Goal: Complete application form

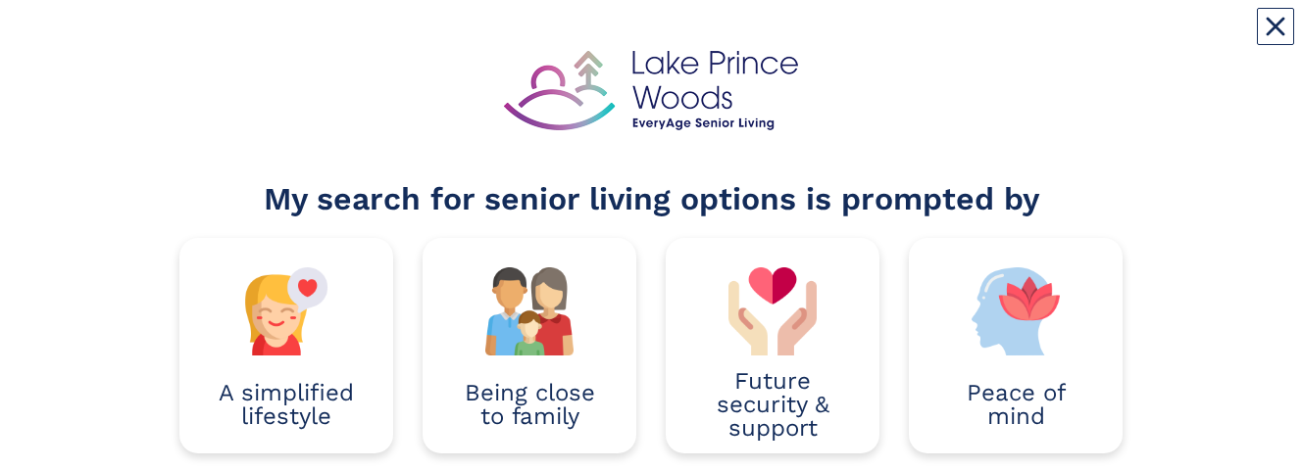
click at [167, 264] on div "A simplified lifestyle" at bounding box center [286, 346] width 243 height 216
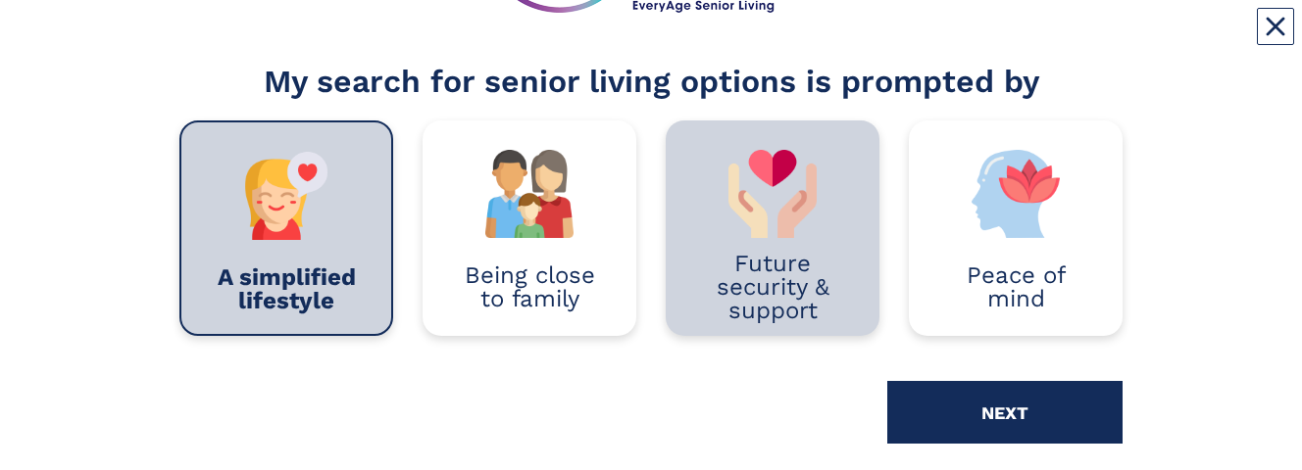
scroll to position [216, 0]
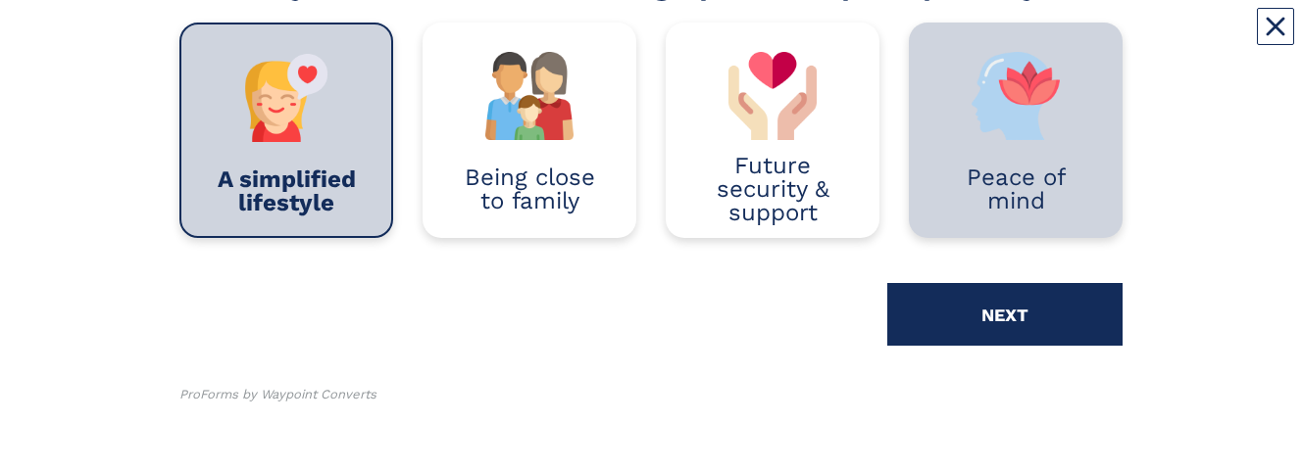
click at [989, 183] on div "Peace of mind" at bounding box center [1015, 189] width 155 height 47
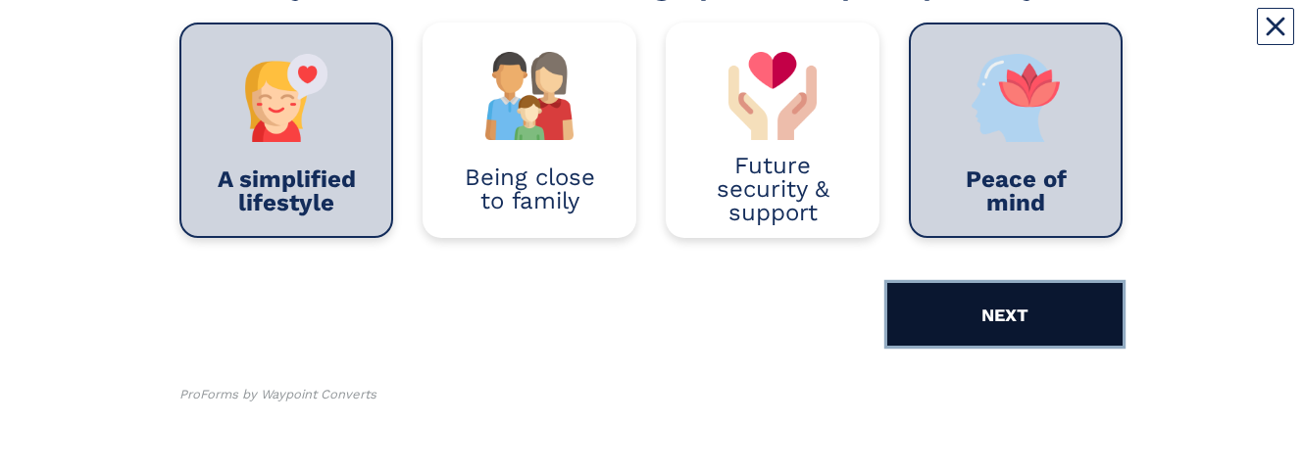
click at [993, 323] on button "NEXT" at bounding box center [1004, 314] width 235 height 63
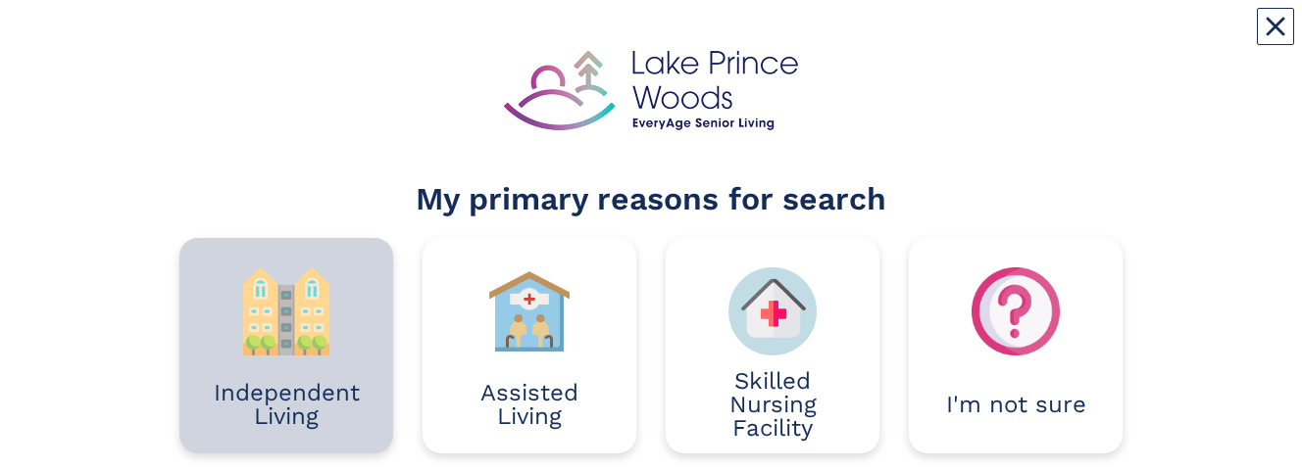
click at [291, 337] on img at bounding box center [286, 312] width 88 height 88
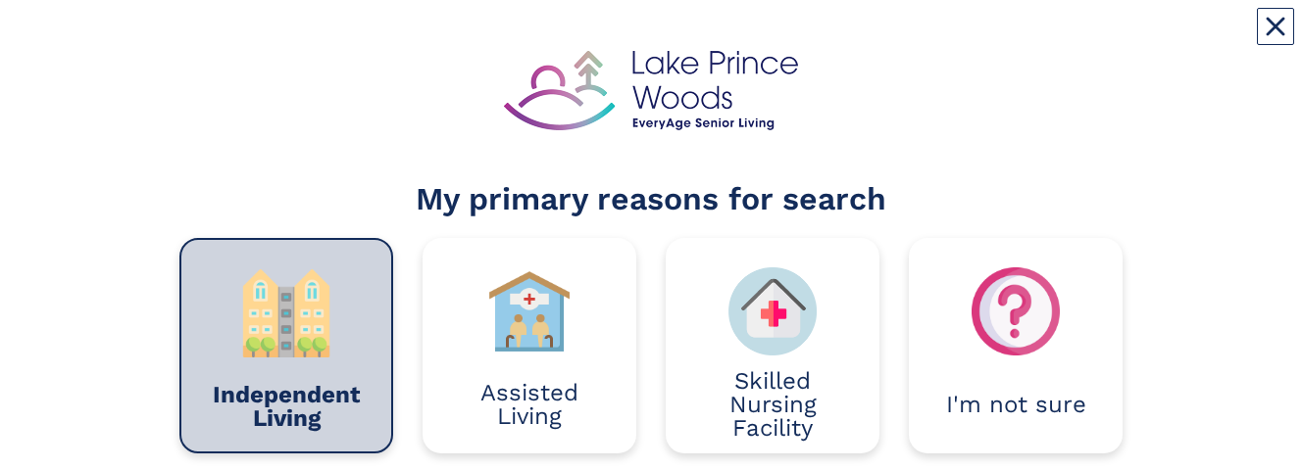
click at [291, 337] on img at bounding box center [286, 314] width 88 height 88
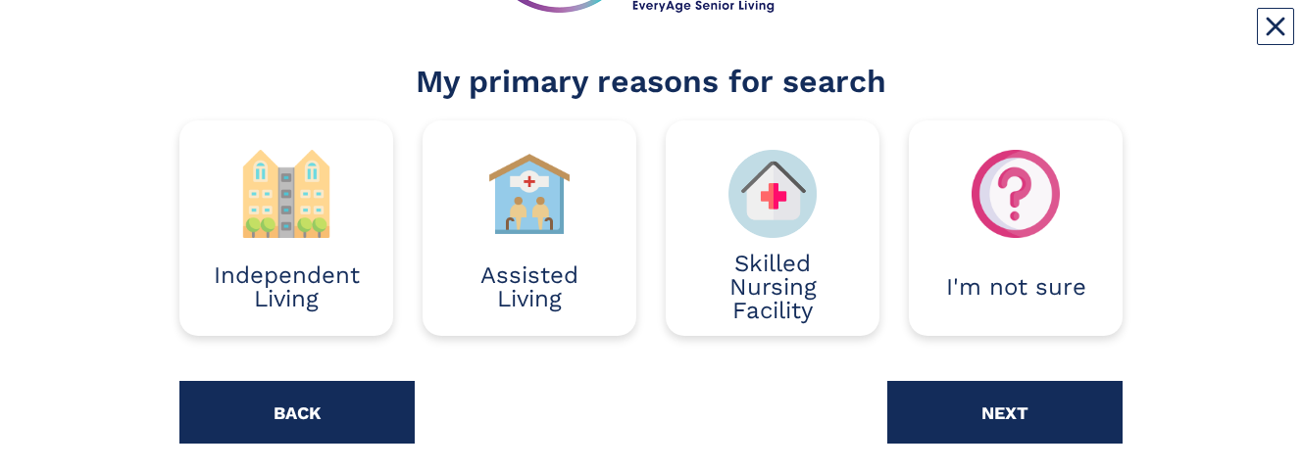
scroll to position [157, 0]
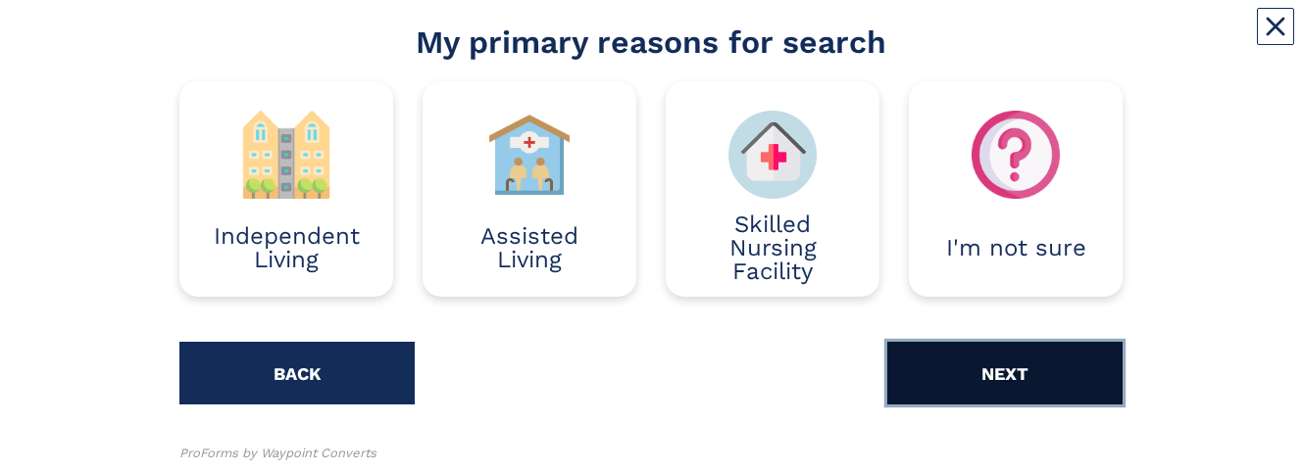
click at [984, 375] on button "NEXT" at bounding box center [1004, 373] width 235 height 63
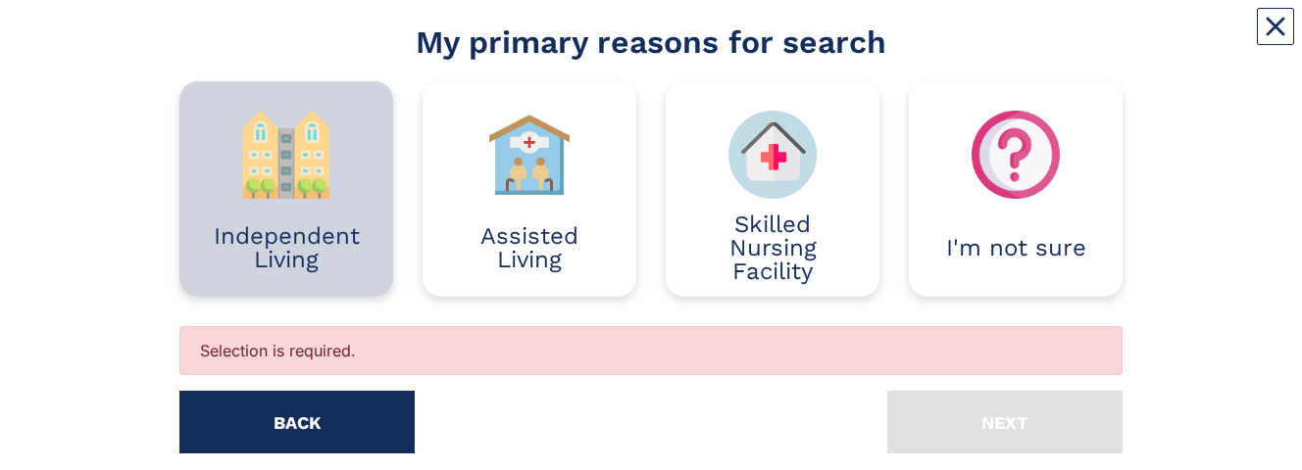
click at [337, 198] on div at bounding box center [286, 155] width 155 height 88
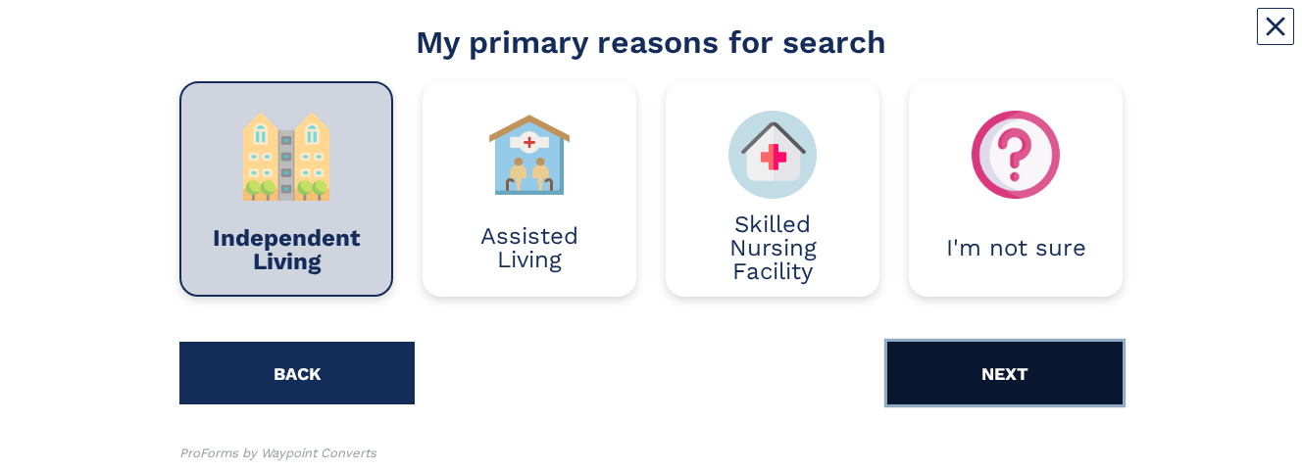
click at [1039, 375] on button "NEXT" at bounding box center [1004, 373] width 235 height 63
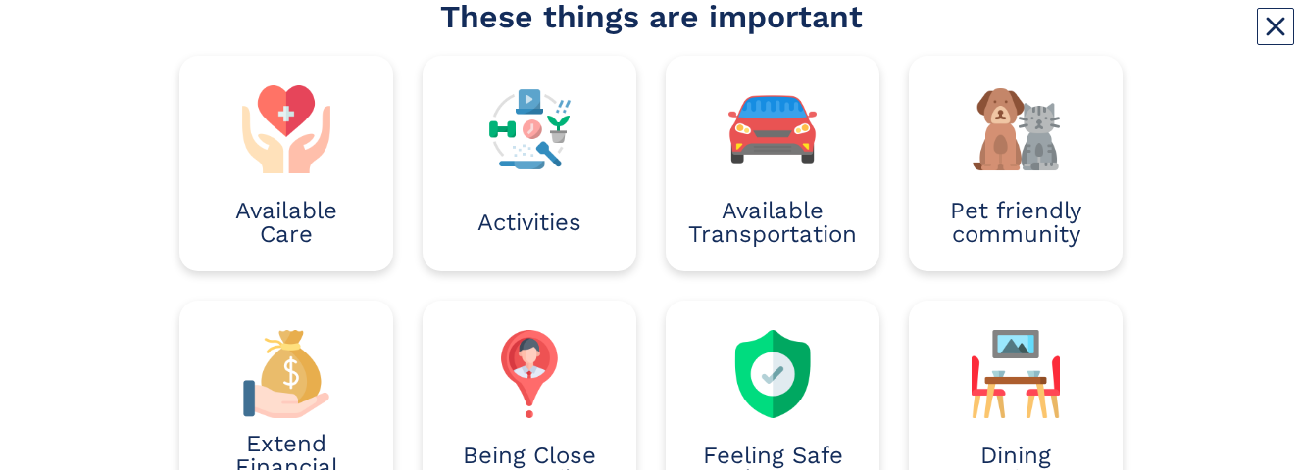
scroll to position [221, 0]
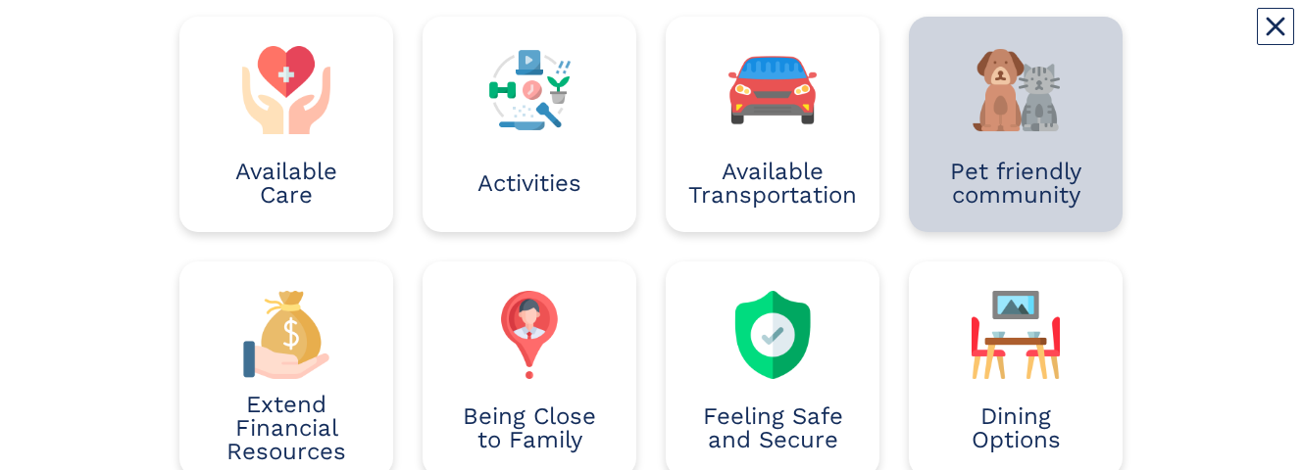
click at [1051, 178] on div "Pet friendly community" at bounding box center [1015, 183] width 155 height 47
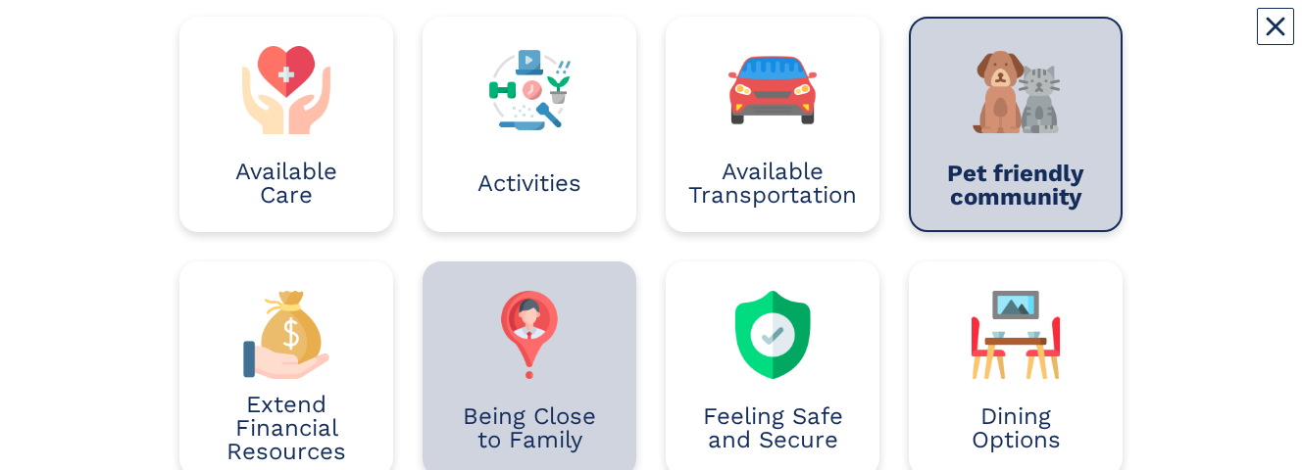
click at [570, 374] on img at bounding box center [529, 335] width 88 height 88
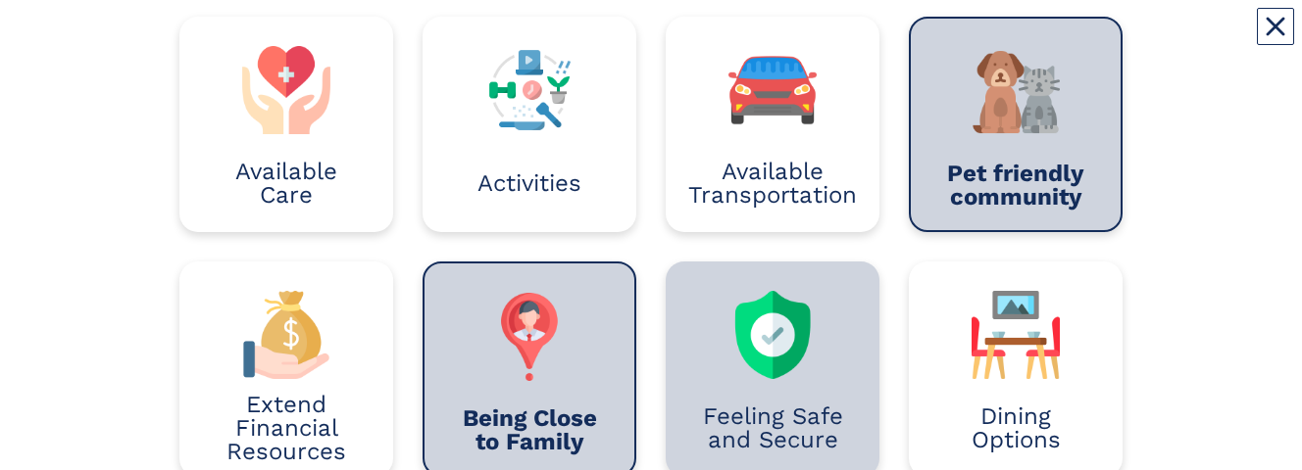
click at [787, 418] on div "Feeling Safe and Secure" at bounding box center [772, 428] width 155 height 47
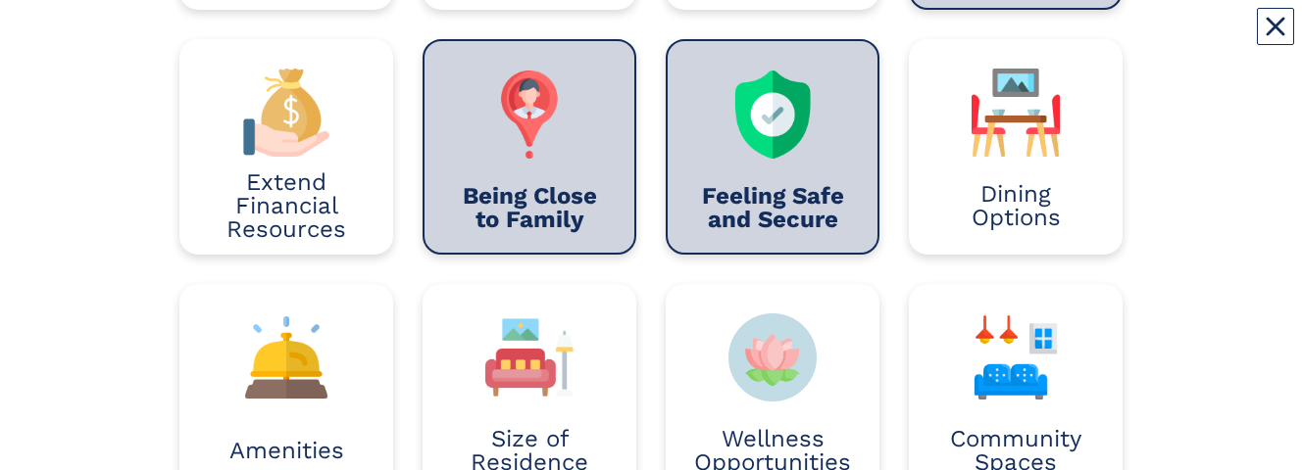
scroll to position [522, 0]
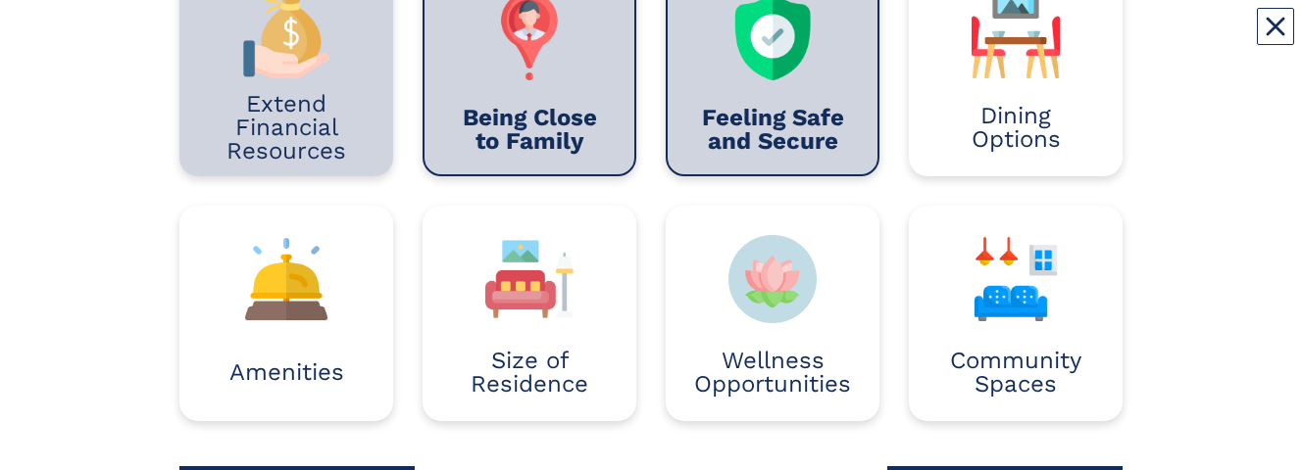
click at [328, 144] on div "Extend Financial Resources" at bounding box center [286, 127] width 155 height 71
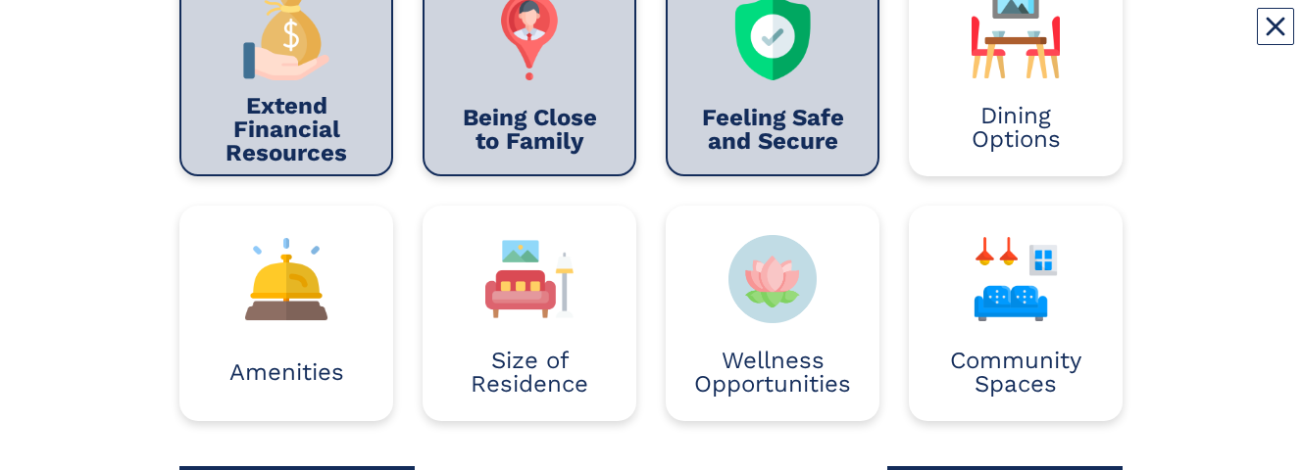
scroll to position [524, 0]
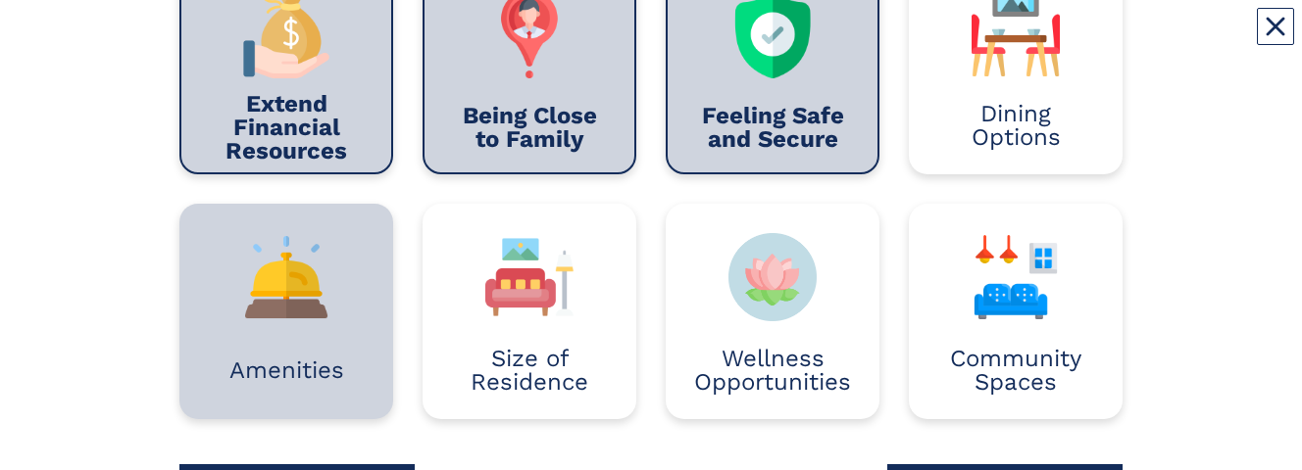
click at [286, 291] on img at bounding box center [286, 277] width 88 height 88
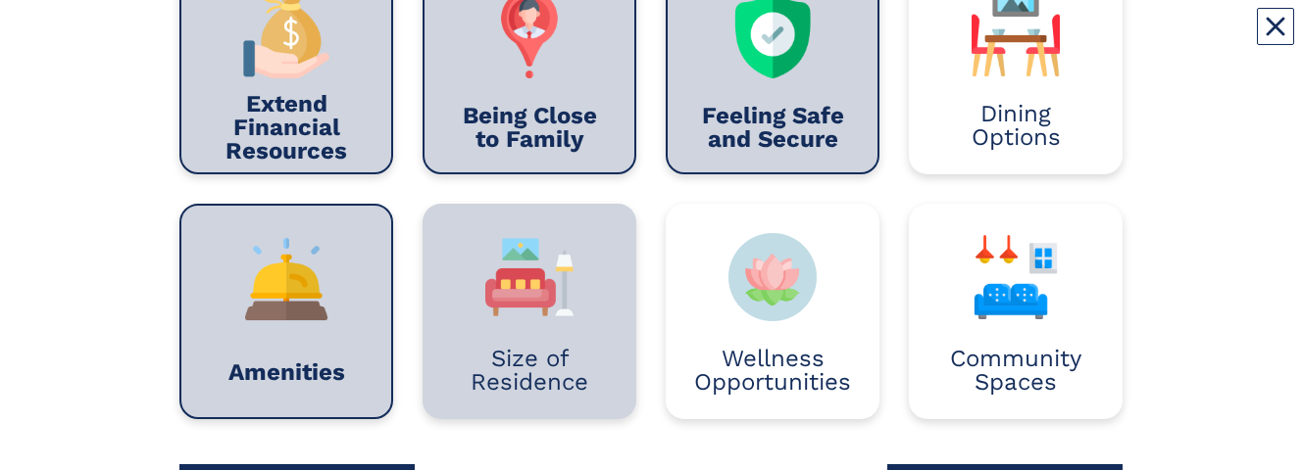
click at [451, 316] on div "Size of Residence" at bounding box center [529, 312] width 214 height 216
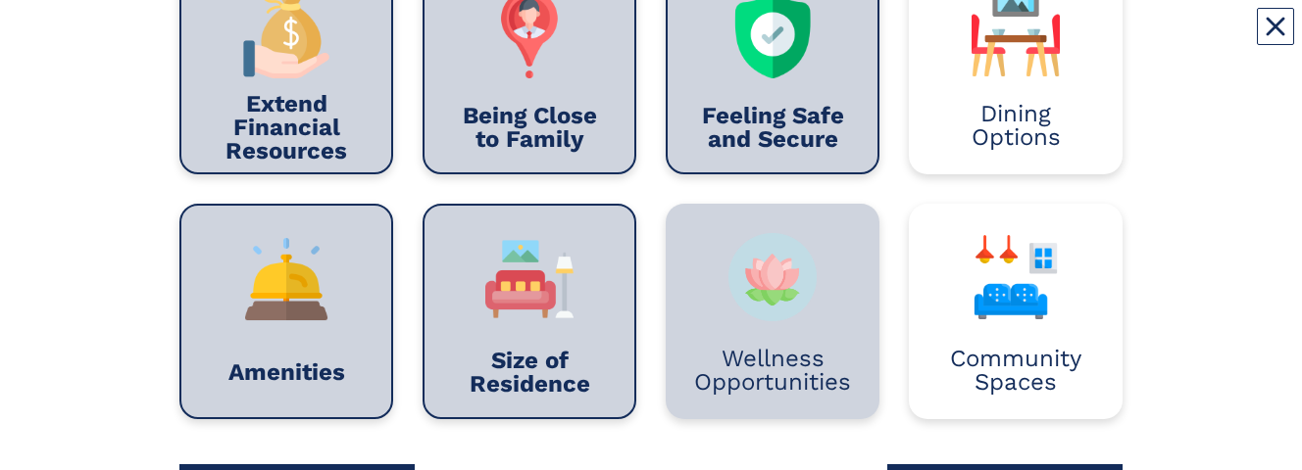
click at [688, 330] on div "Wellness Opportunities" at bounding box center [772, 312] width 214 height 216
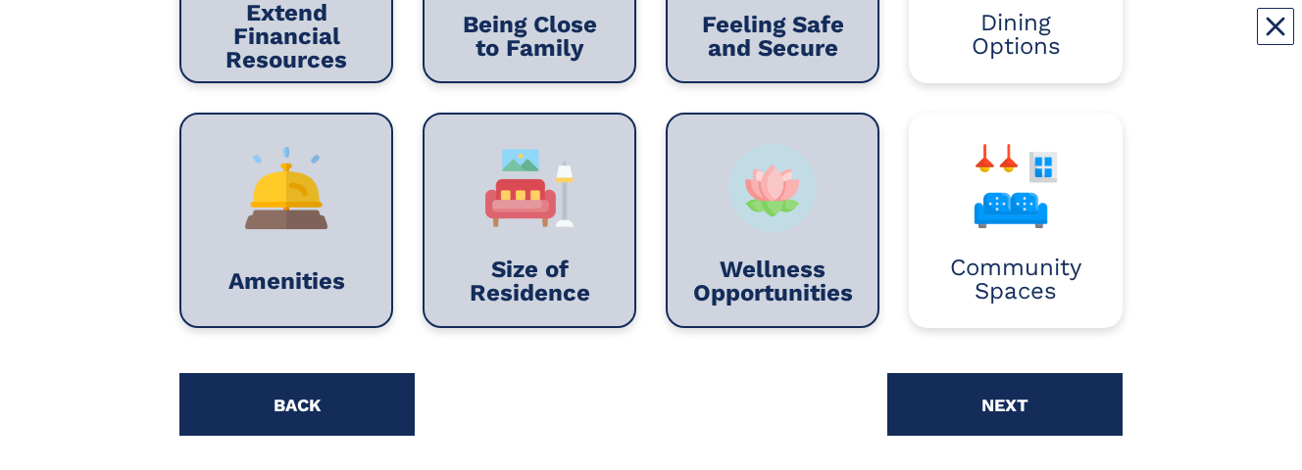
scroll to position [655, 0]
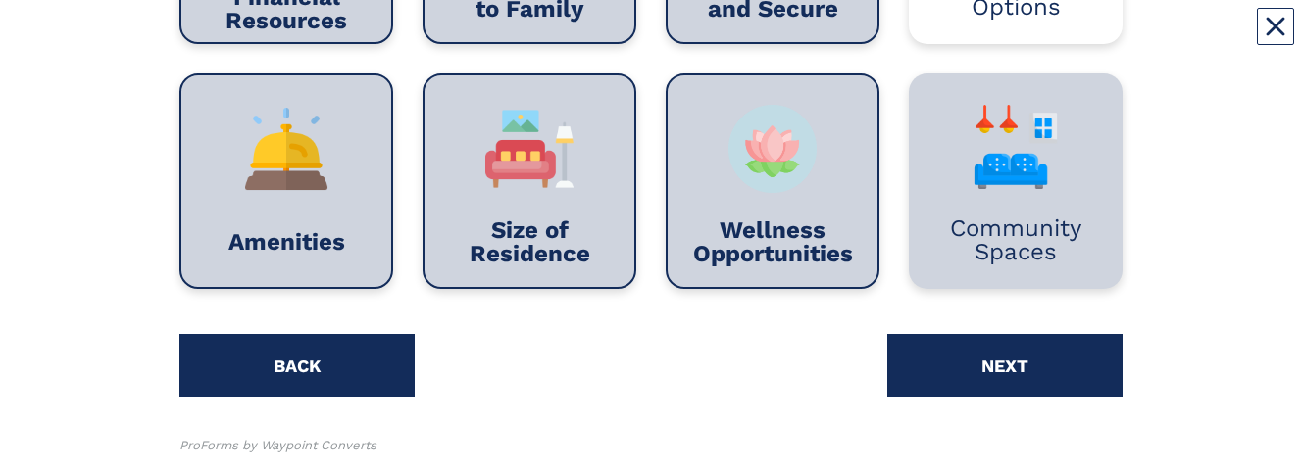
click at [1020, 157] on img at bounding box center [1015, 147] width 88 height 88
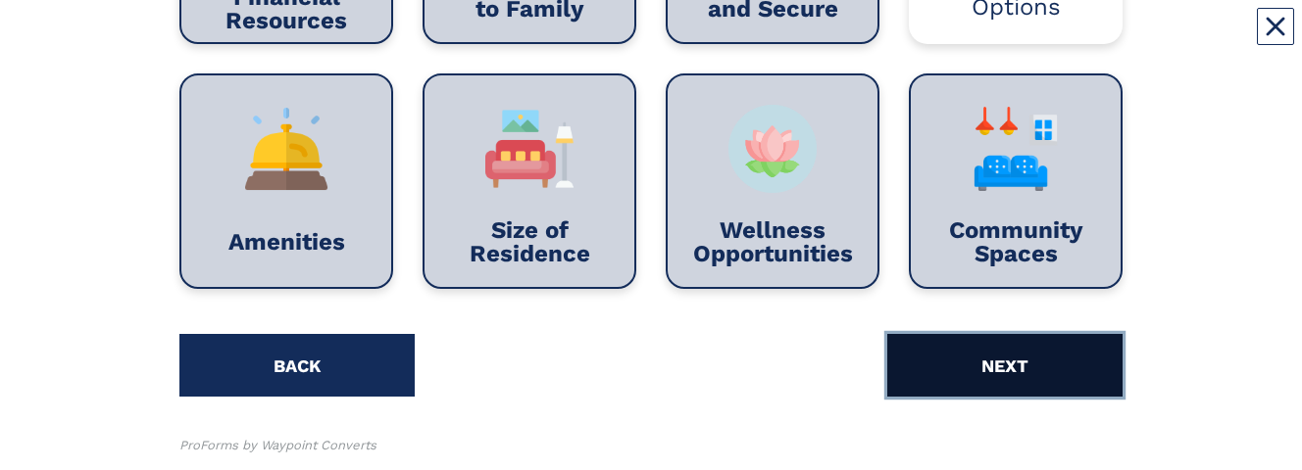
click at [1035, 358] on button "NEXT" at bounding box center [1004, 365] width 235 height 63
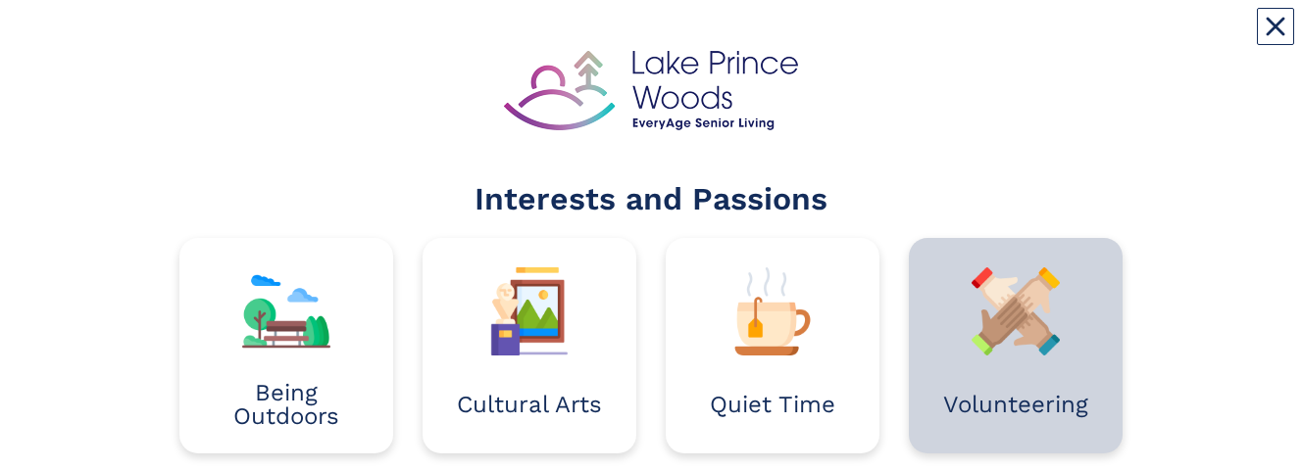
click at [1043, 366] on div "Volunteering" at bounding box center [1015, 405] width 155 height 98
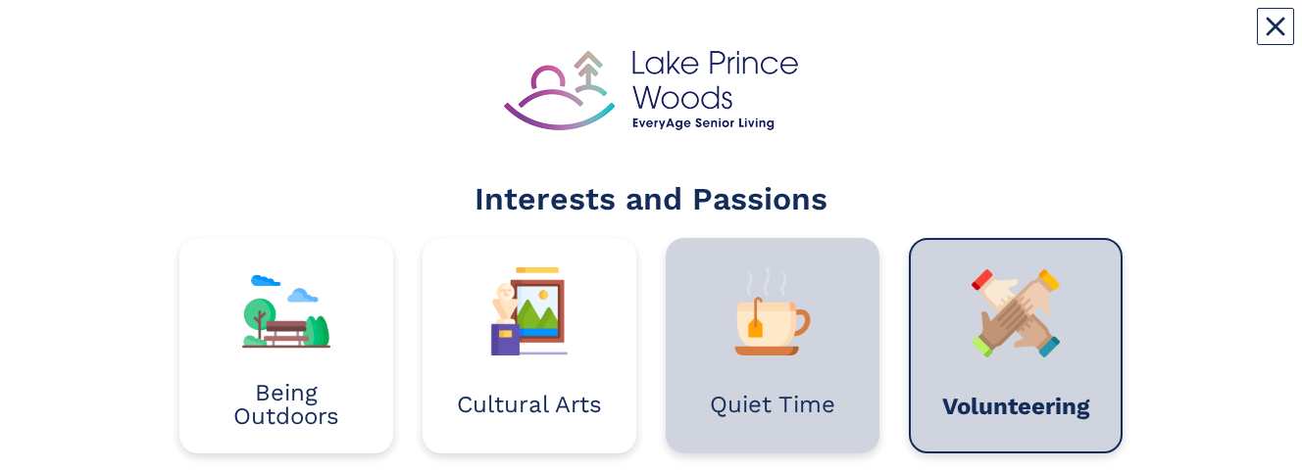
click at [788, 362] on div "Quiet Time" at bounding box center [772, 405] width 155 height 98
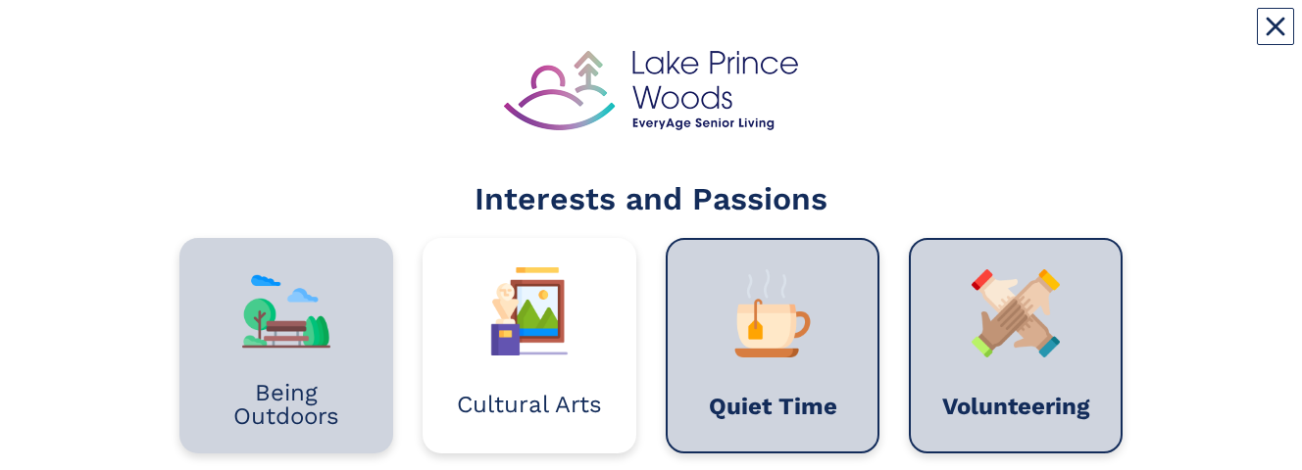
click at [274, 399] on div "Being Outdoors" at bounding box center [286, 404] width 155 height 47
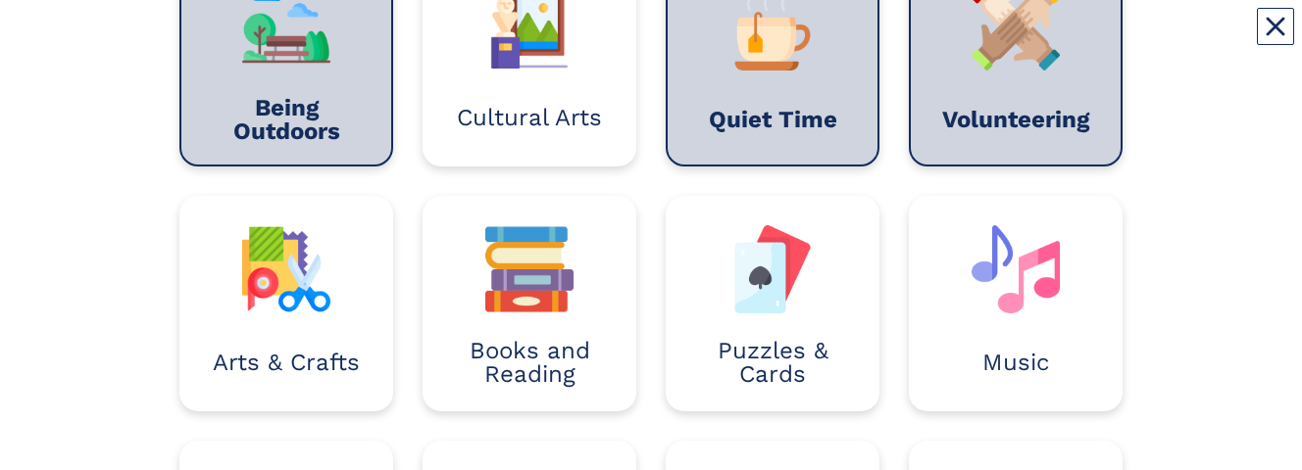
scroll to position [326, 0]
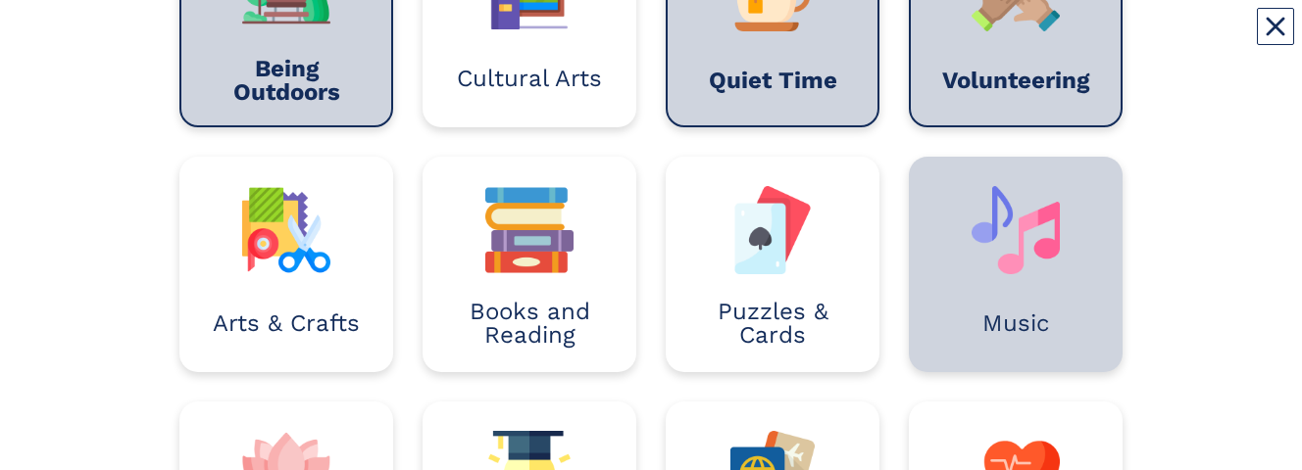
click at [1044, 240] on img at bounding box center [1015, 230] width 88 height 88
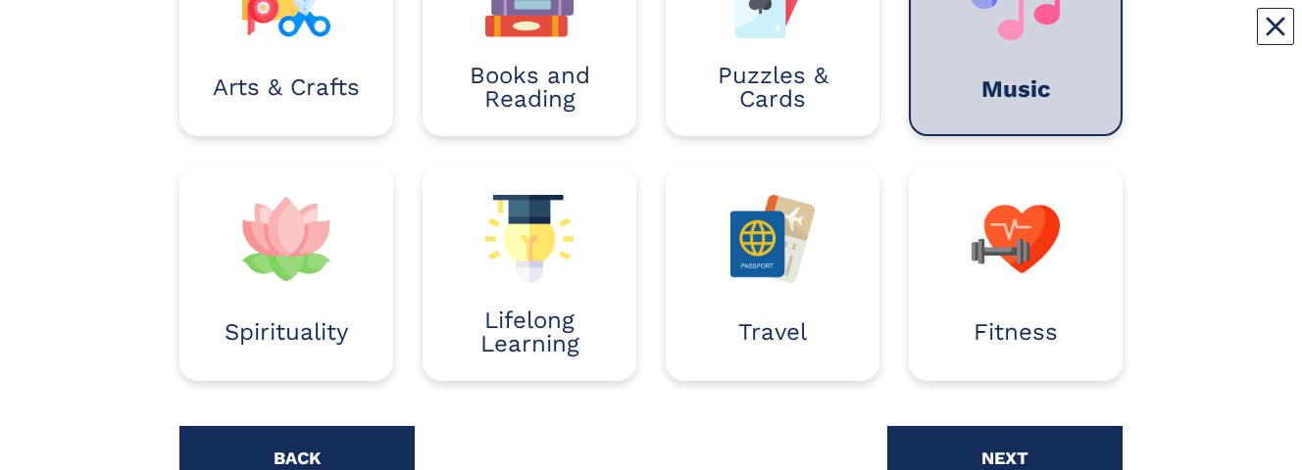
scroll to position [602, 0]
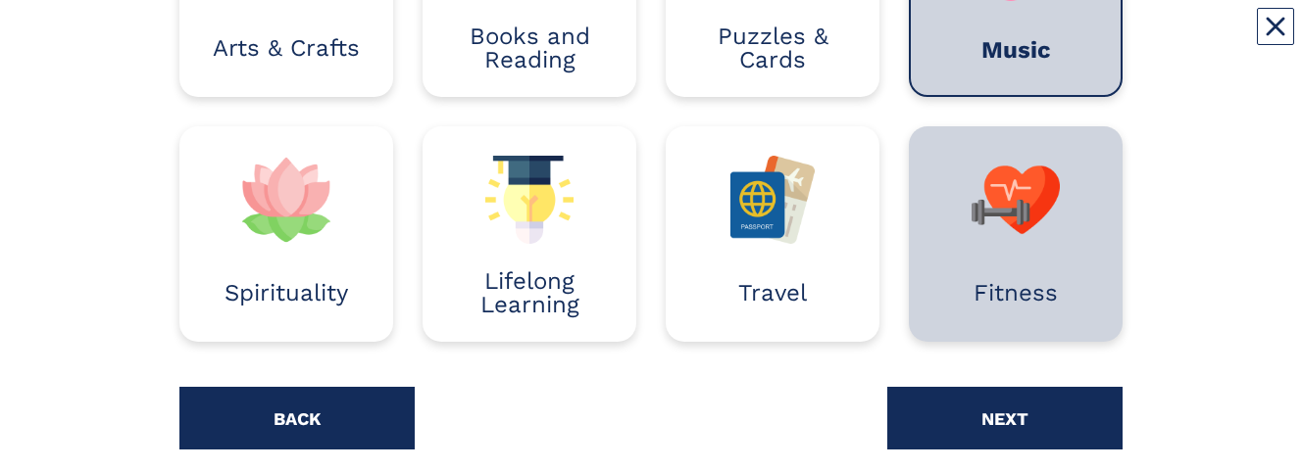
click at [1012, 223] on img at bounding box center [1015, 200] width 88 height 88
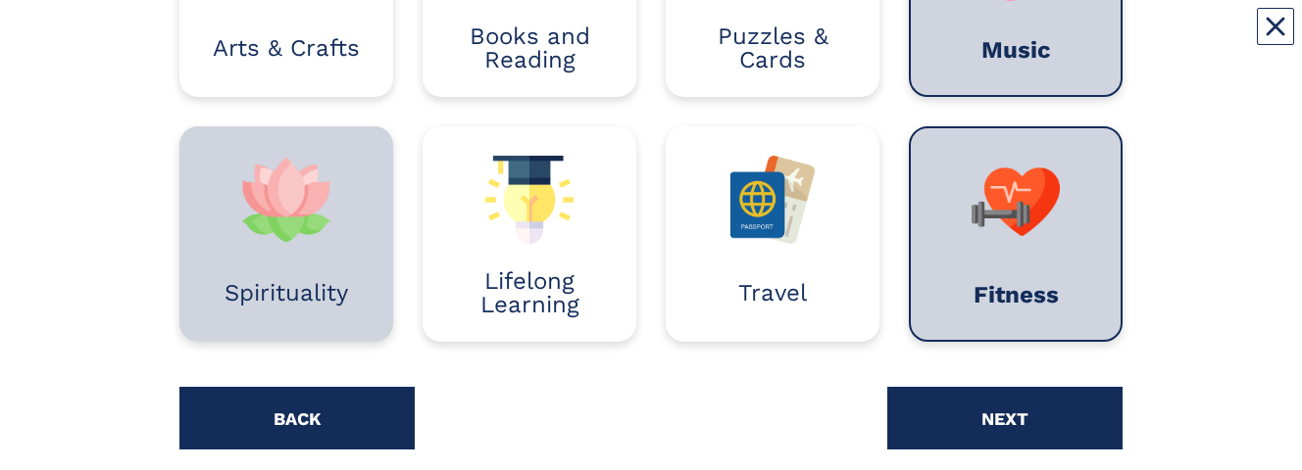
click at [221, 269] on div "Spirituality" at bounding box center [286, 293] width 155 height 98
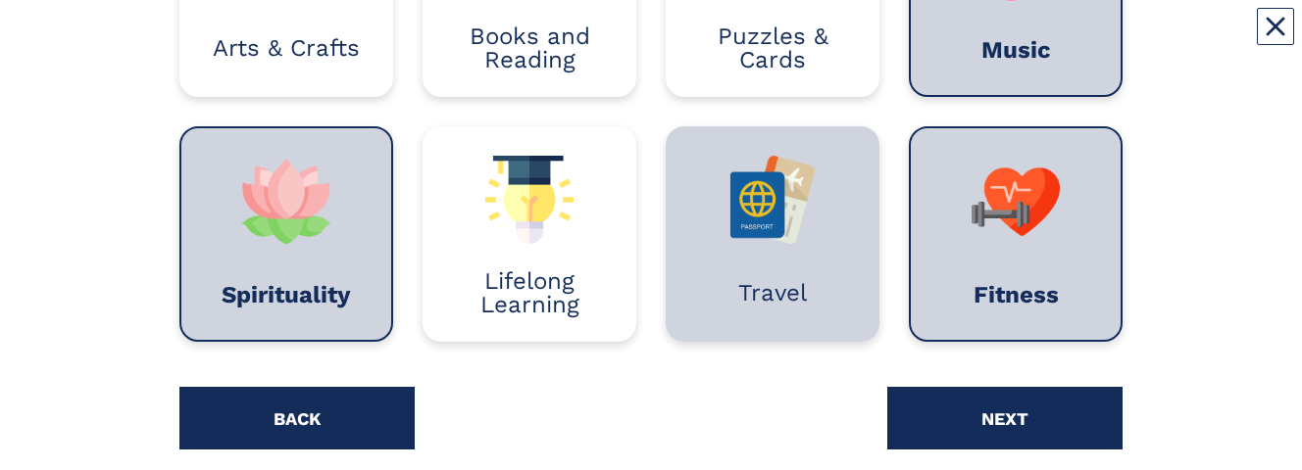
click at [736, 265] on div "Travel" at bounding box center [772, 293] width 155 height 98
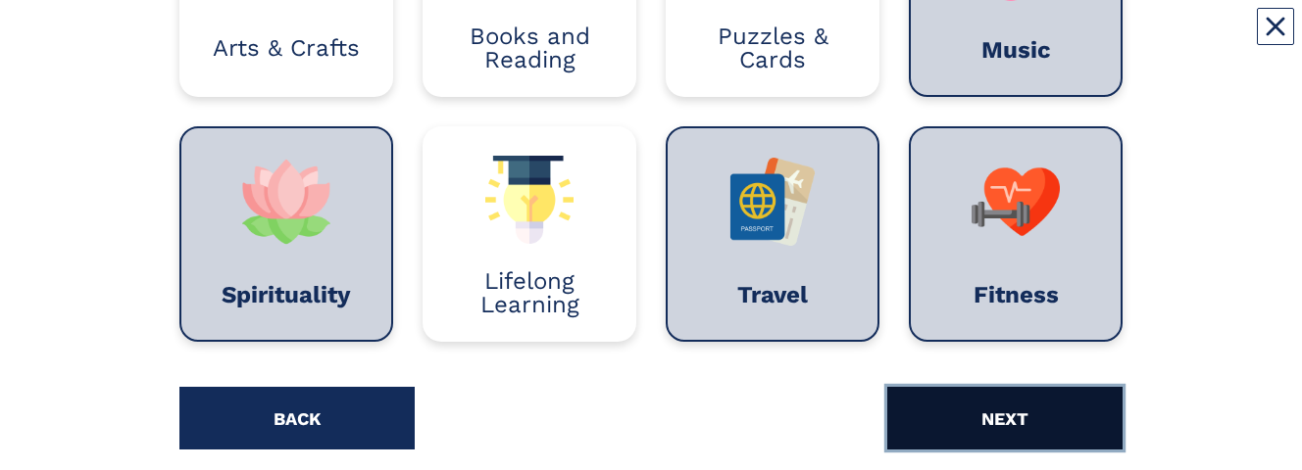
click at [935, 427] on button "NEXT" at bounding box center [1004, 418] width 235 height 63
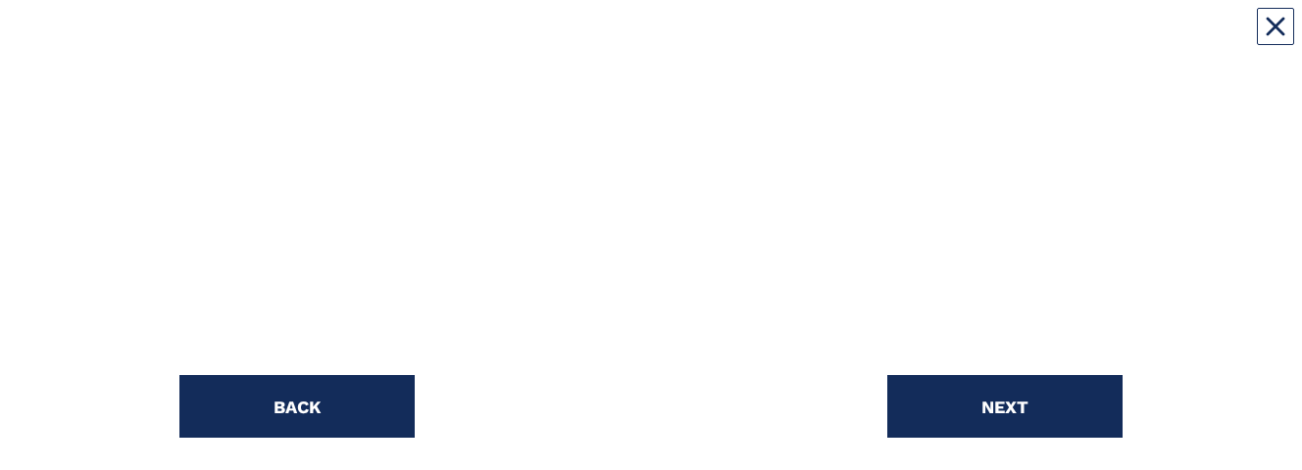
scroll to position [535, 0]
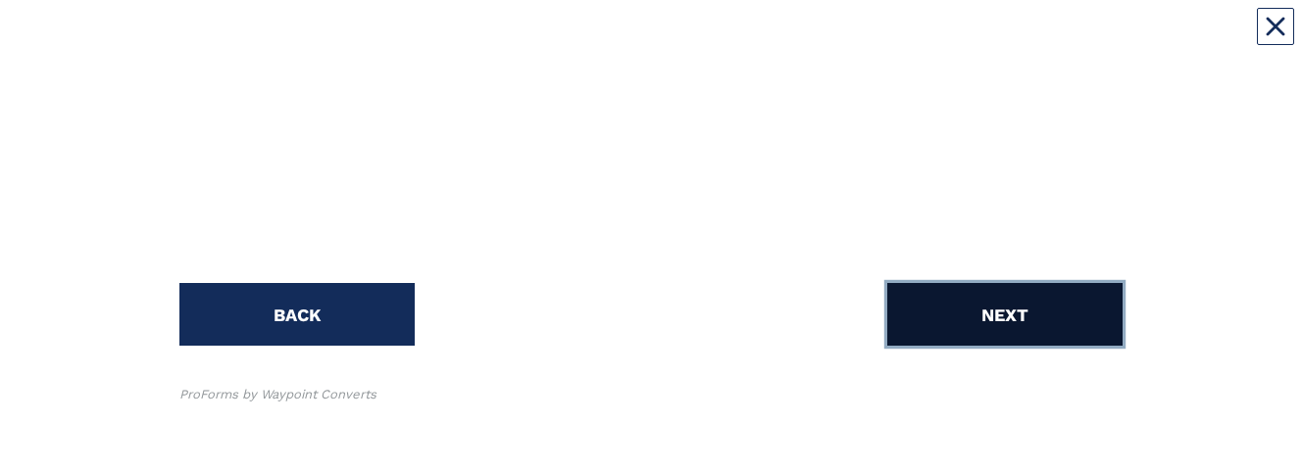
click at [972, 317] on button "NEXT" at bounding box center [1004, 314] width 235 height 63
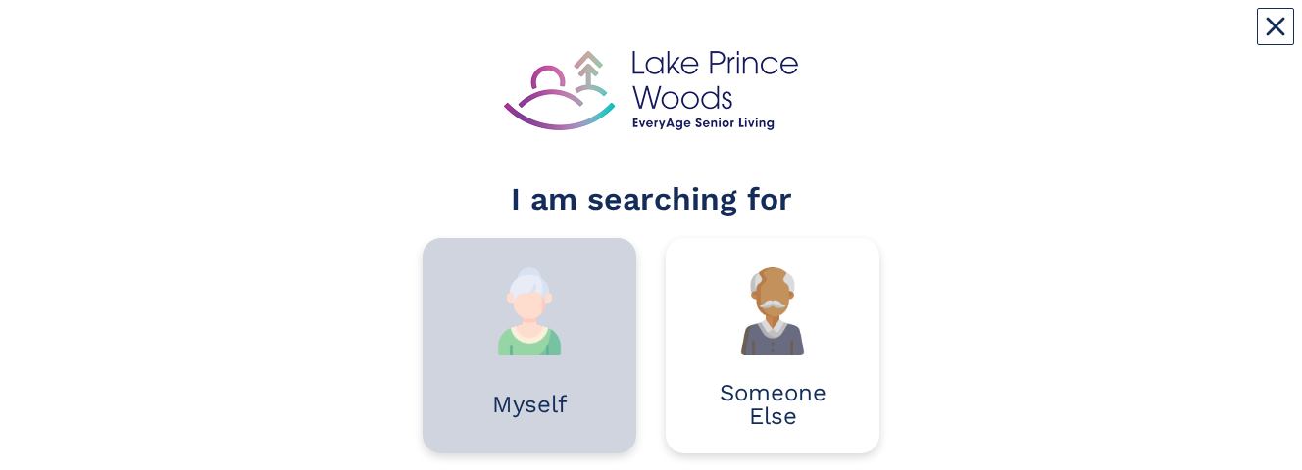
click at [489, 391] on div "Myself" at bounding box center [529, 405] width 155 height 98
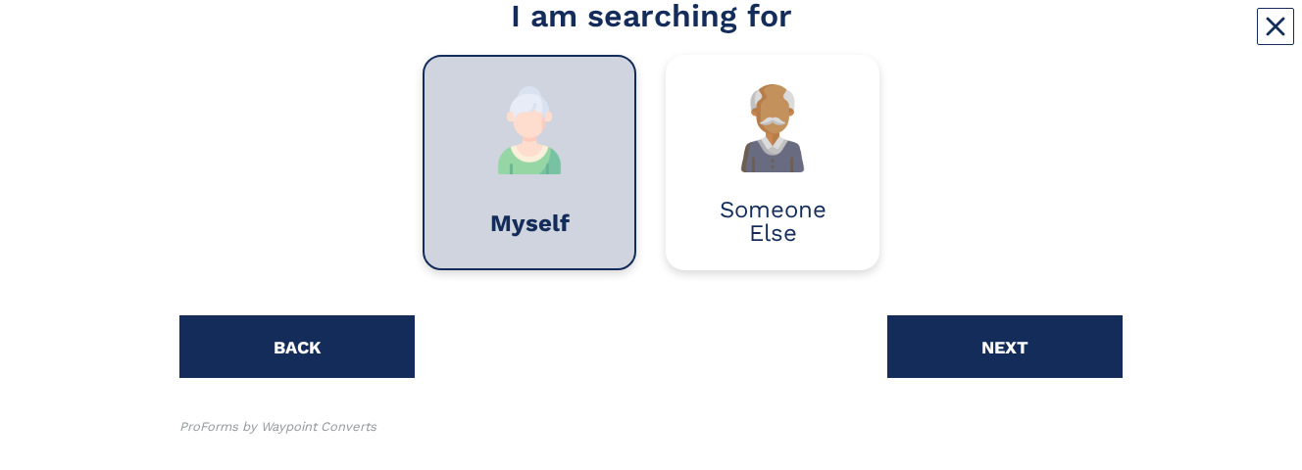
scroll to position [216, 0]
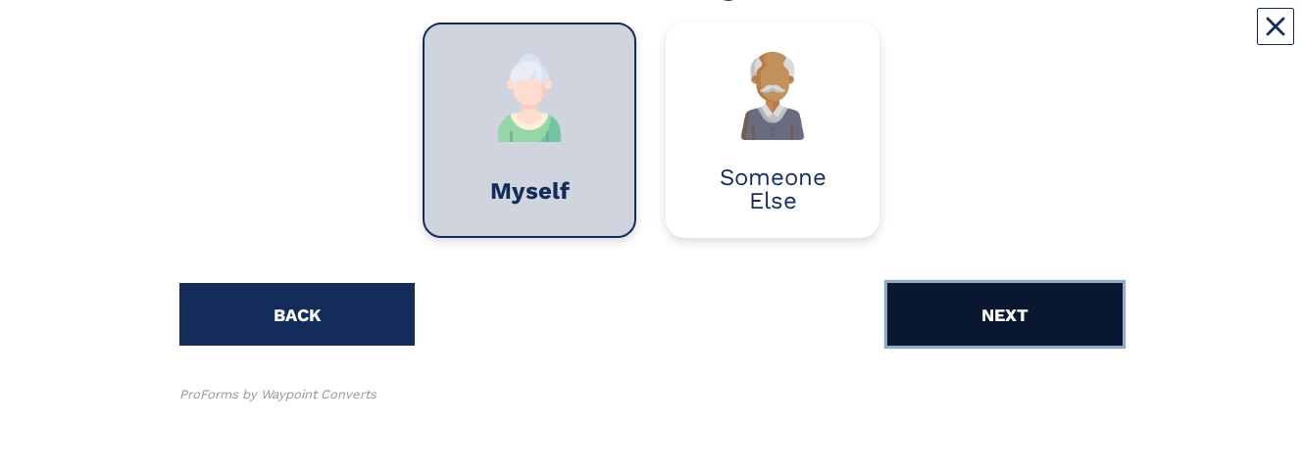
click at [1076, 322] on button "NEXT" at bounding box center [1004, 314] width 235 height 63
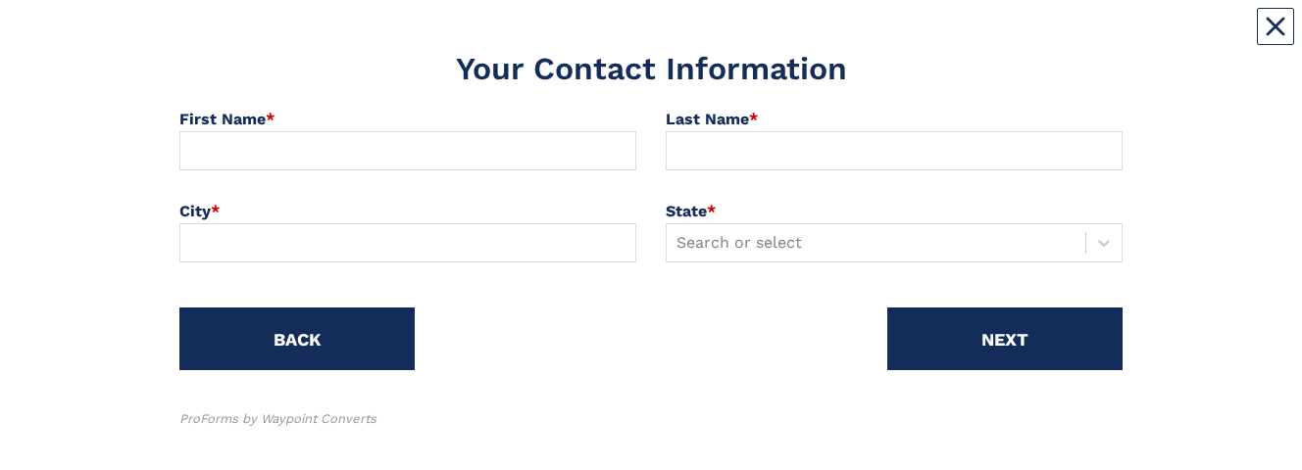
scroll to position [155, 0]
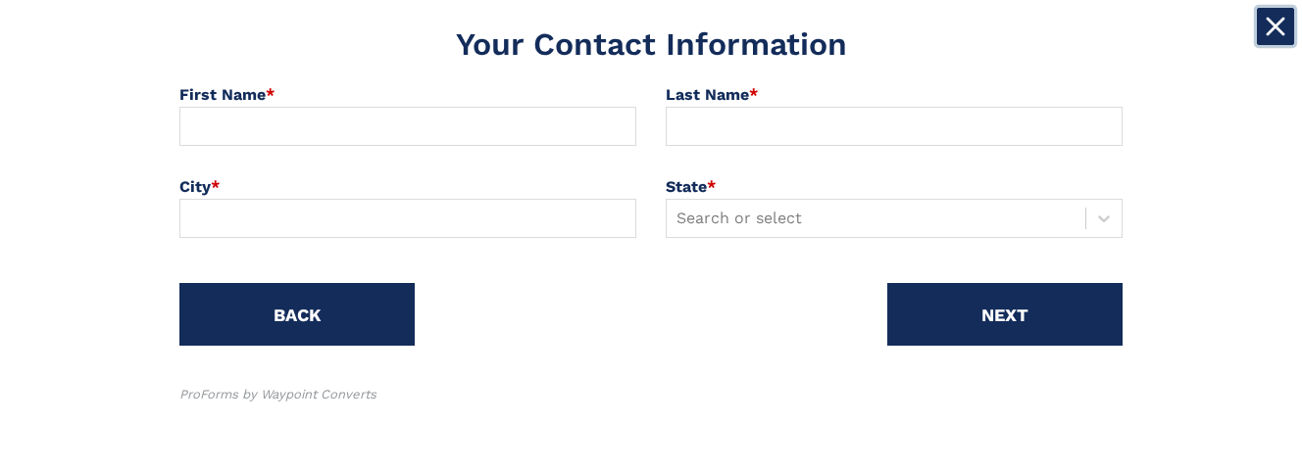
click at [1276, 20] on icon "Close" at bounding box center [1275, 27] width 20 height 20
